Goal: Navigation & Orientation: Find specific page/section

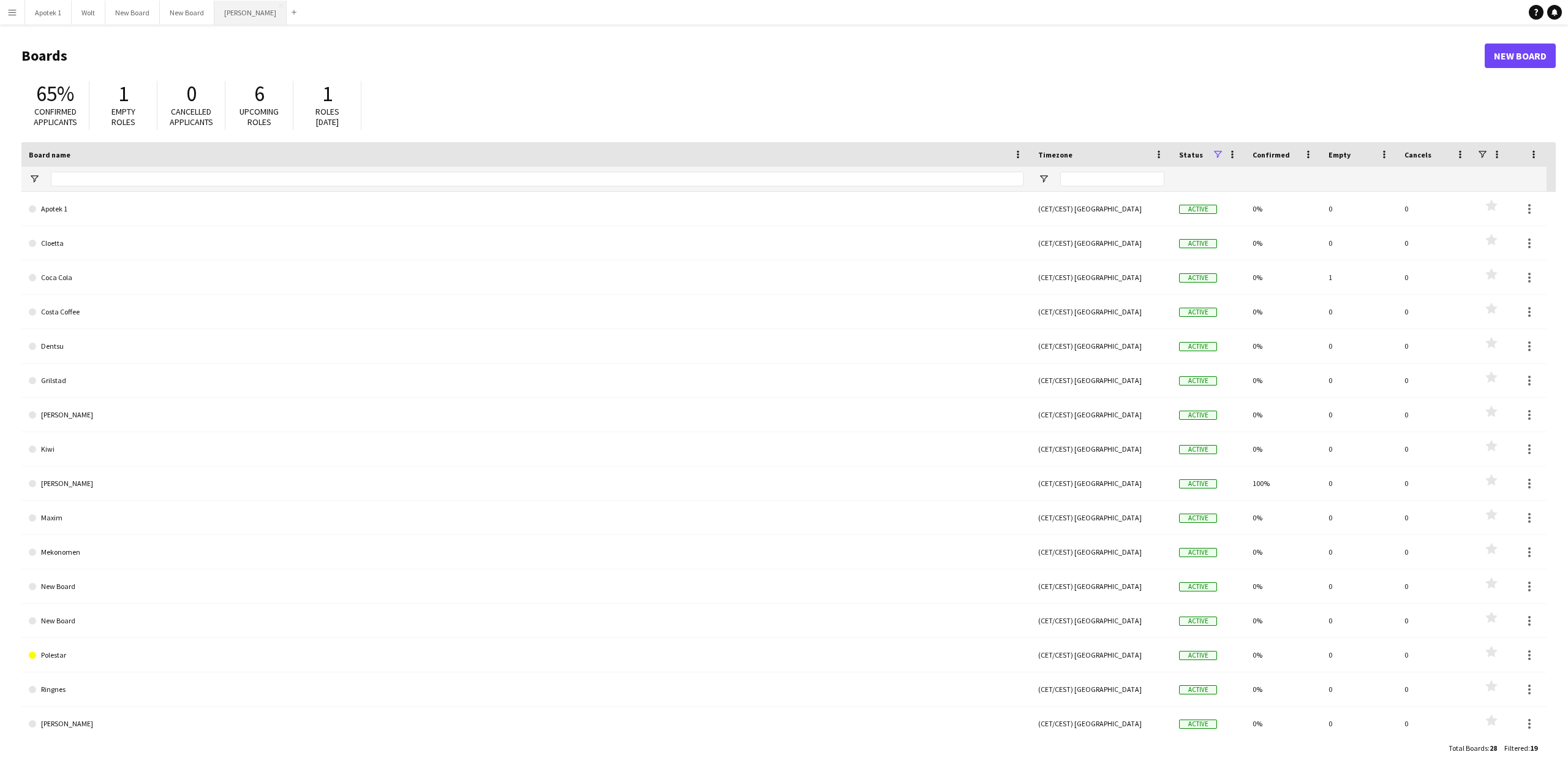
click at [238, 11] on button "[PERSON_NAME] Close" at bounding box center [250, 13] width 72 height 24
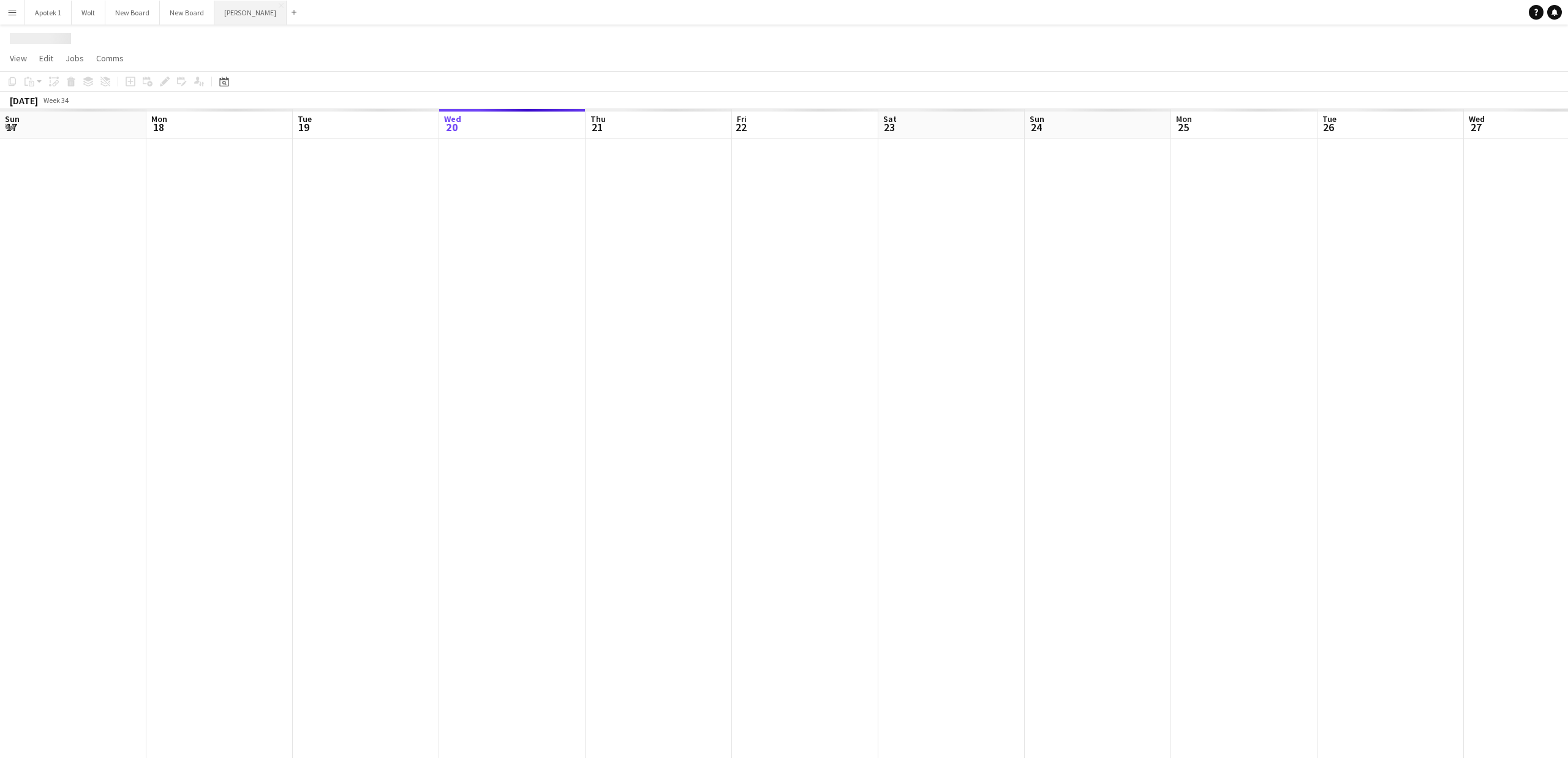
scroll to position [0, 293]
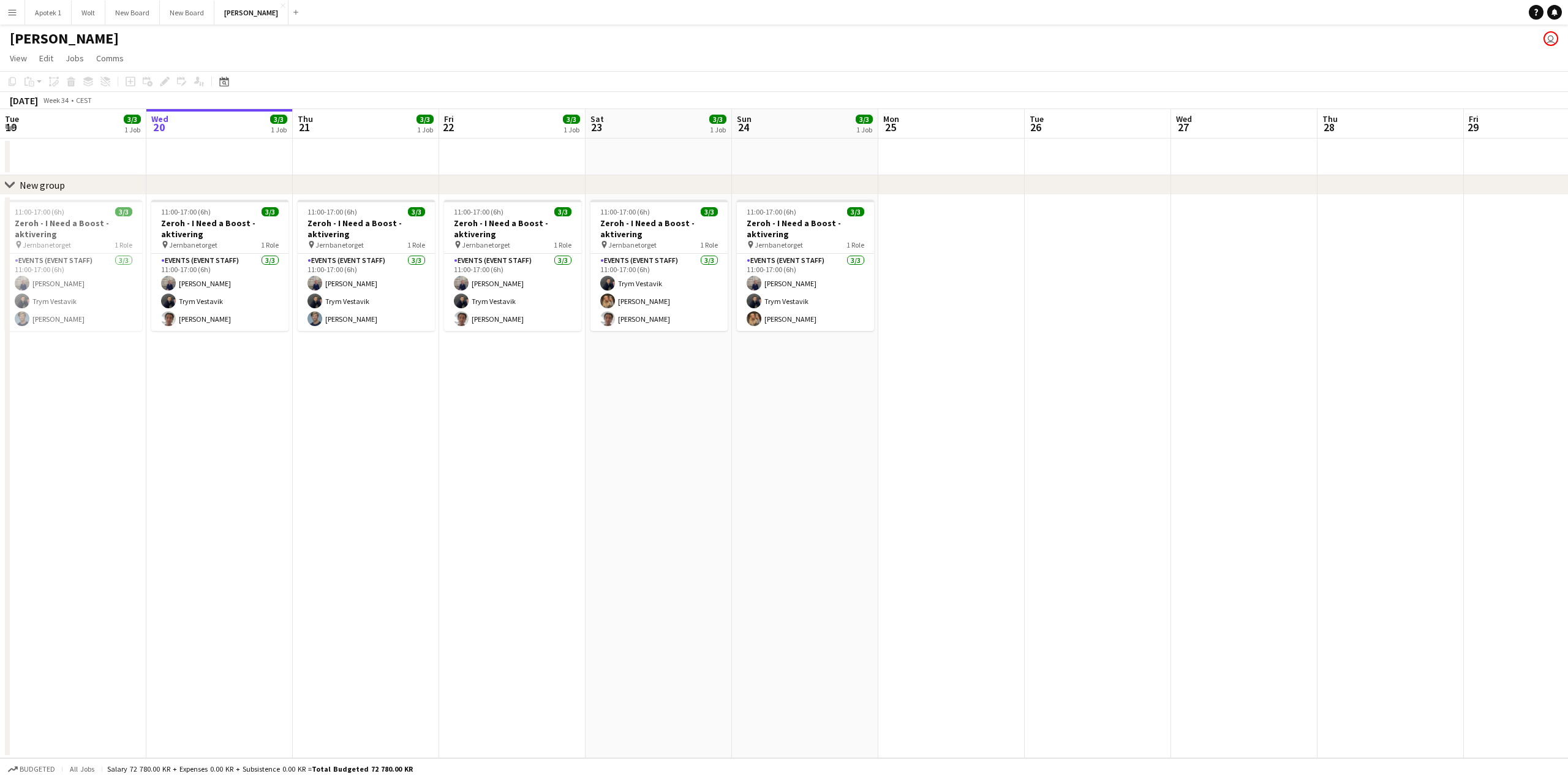
click at [18, 11] on button "Menu" at bounding box center [12, 12] width 25 height 25
click at [161, 69] on link "My Workforce" at bounding box center [185, 66] width 122 height 25
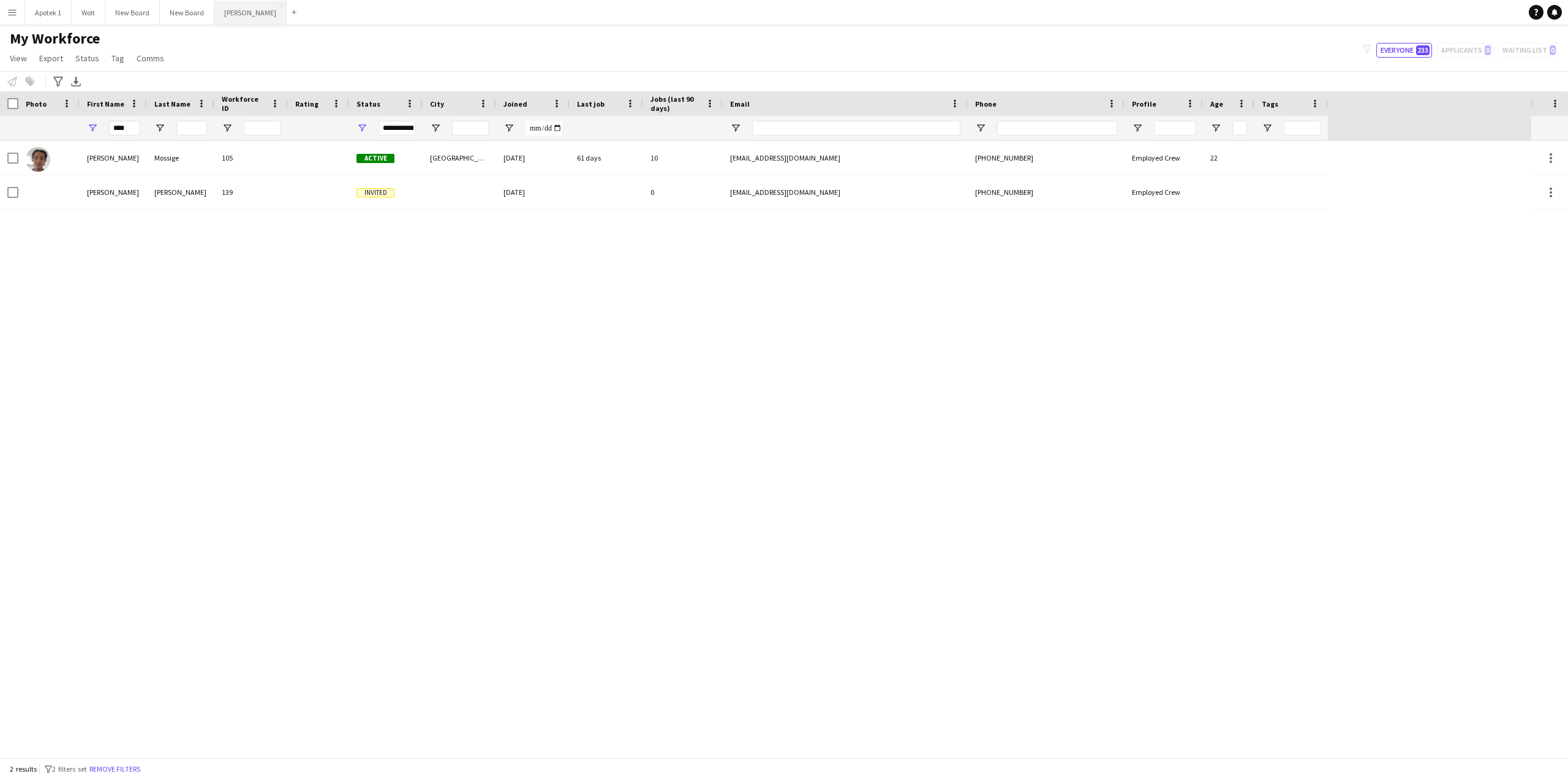
click at [226, 12] on button "[PERSON_NAME] Close" at bounding box center [250, 13] width 72 height 24
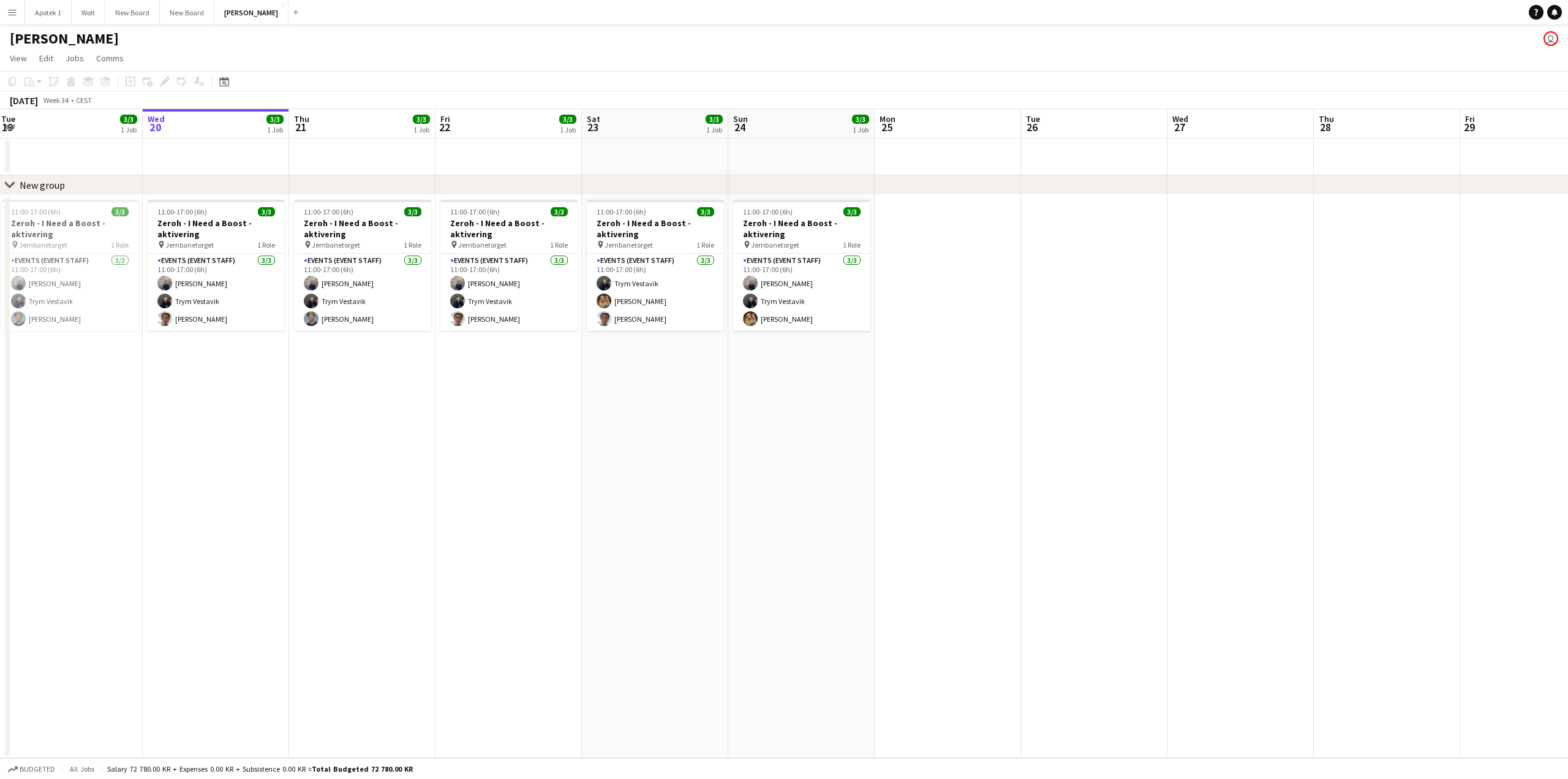
scroll to position [0, 296]
click at [553, 458] on app-calendar-viewport "Sun 17 Mon 18 Tue 19 3/3 1 Job Wed 20 3/3 1 Job Thu 21 3/3 1 Job Fri 22 3/3 1 J…" at bounding box center [784, 433] width 1568 height 649
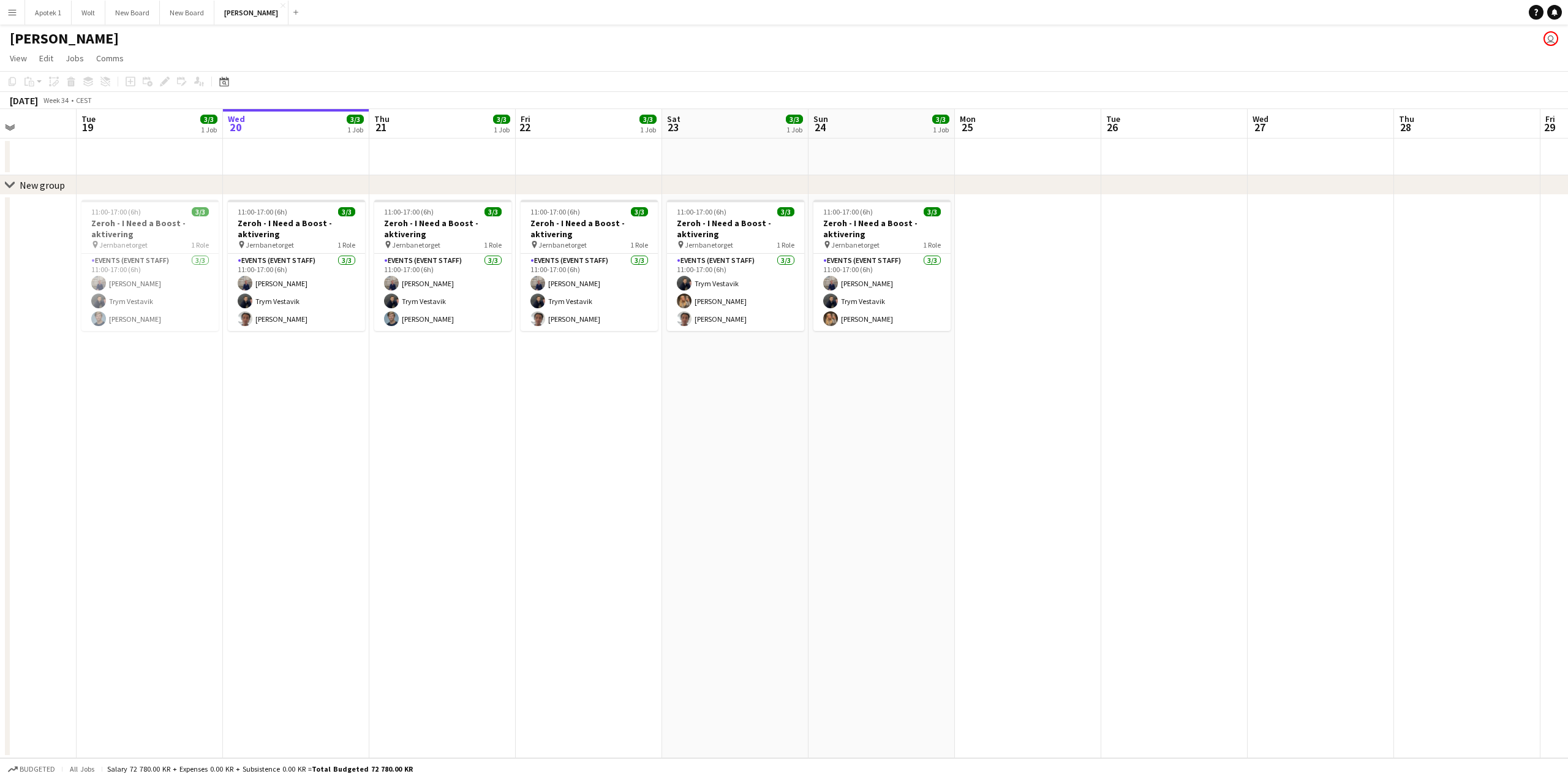
scroll to position [0, 357]
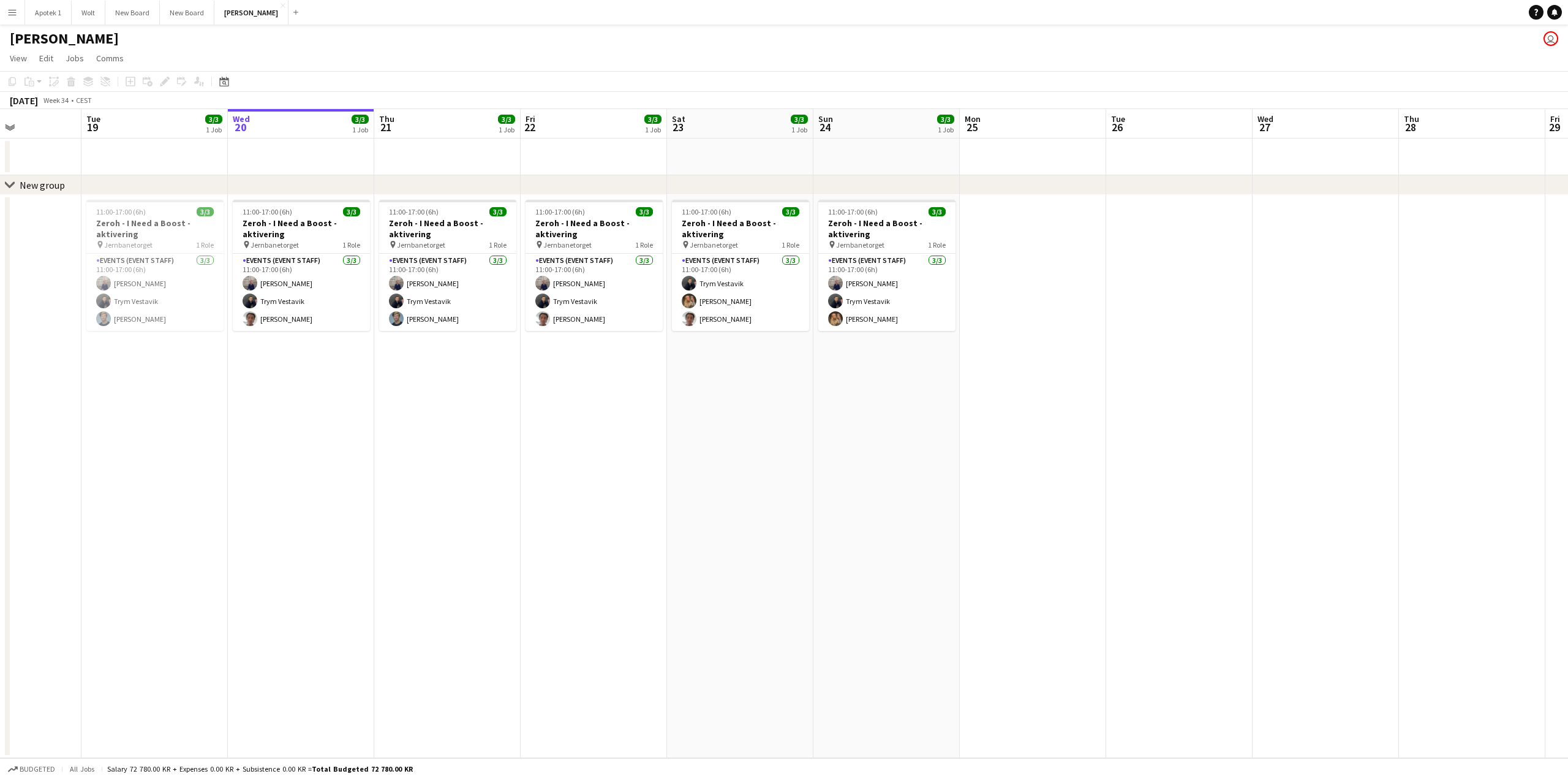
drag, startPoint x: 507, startPoint y: 431, endPoint x: 592, endPoint y: 443, distance: 85.8
click at [592, 443] on app-calendar-viewport "Sat 16 Sun 17 Mon 18 Tue 19 3/3 1 Job Wed 20 3/3 1 Job Thu 21 3/3 1 Job Fri 22 …" at bounding box center [784, 433] width 1568 height 649
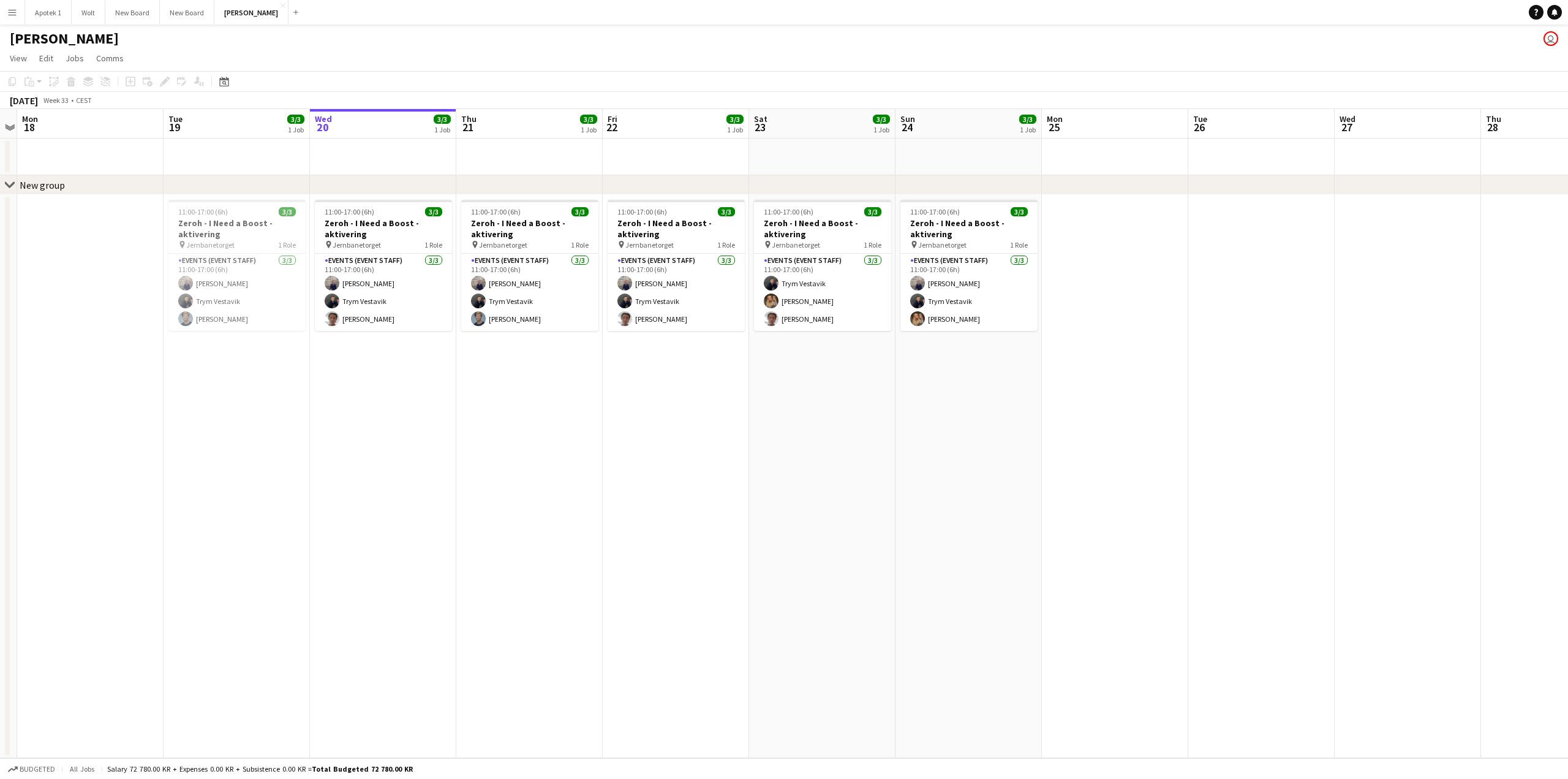
drag, startPoint x: 598, startPoint y: 376, endPoint x: 682, endPoint y: 381, distance: 84.1
click at [682, 381] on app-calendar-viewport "Sat 16 Sun 17 Mon 18 Tue 19 3/3 1 Job Wed 20 3/3 1 Job Thu 21 3/3 1 Job Fri 22 …" at bounding box center [784, 433] width 1568 height 649
